Goal: Information Seeking & Learning: Learn about a topic

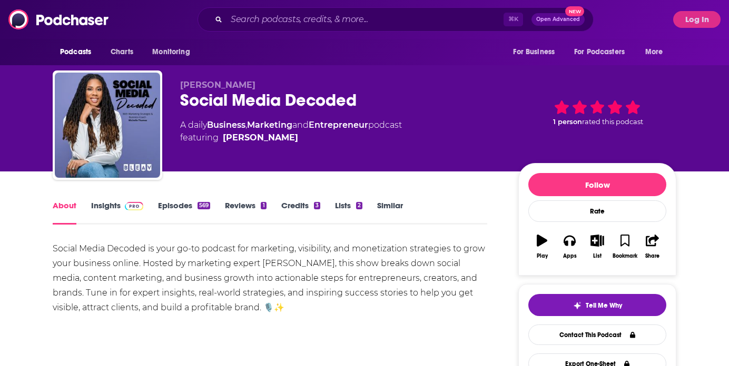
click at [106, 206] on link "Insights" at bounding box center [117, 213] width 52 height 24
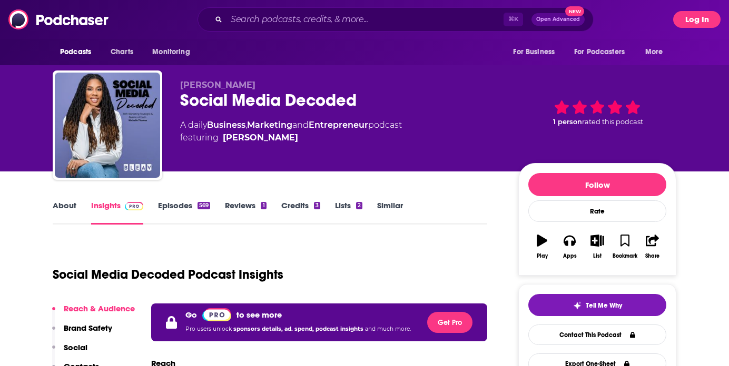
click at [705, 25] on button "Log In" at bounding box center [696, 19] width 47 height 17
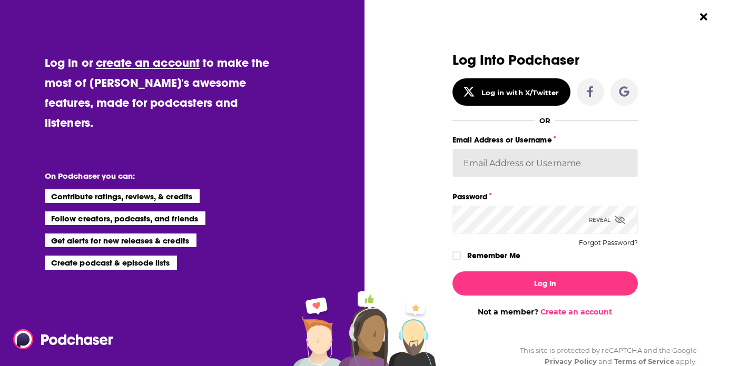
click at [550, 157] on input "Email Address or Username" at bounding box center [544, 163] width 185 height 28
type input "KSMolly"
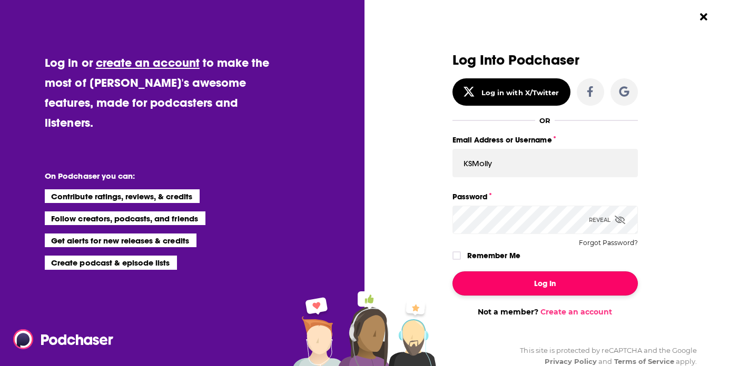
click at [556, 282] on button "Log In" at bounding box center [544, 284] width 185 height 24
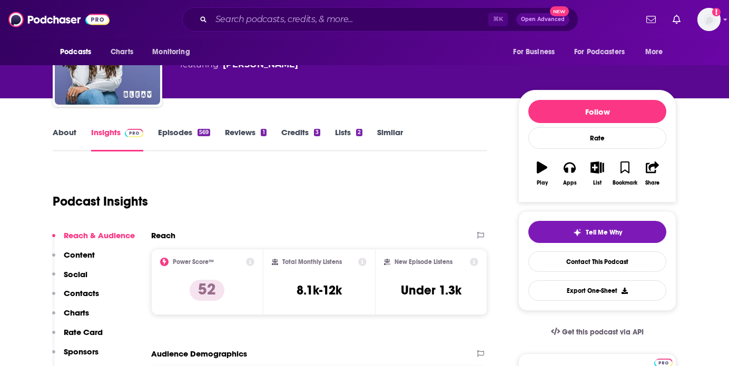
scroll to position [107, 0]
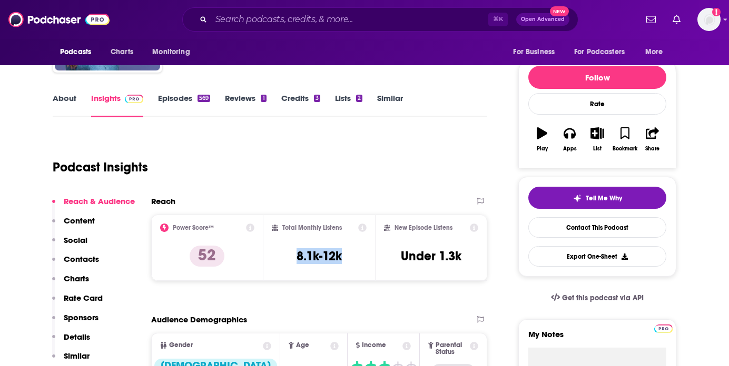
copy h3 "8.1k-12k"
drag, startPoint x: 280, startPoint y: 262, endPoint x: 358, endPoint y: 262, distance: 78.4
click at [358, 262] on div "Total Monthly Listens 8.1k-12k" at bounding box center [319, 248] width 95 height 48
